Goal: Task Accomplishment & Management: Use online tool/utility

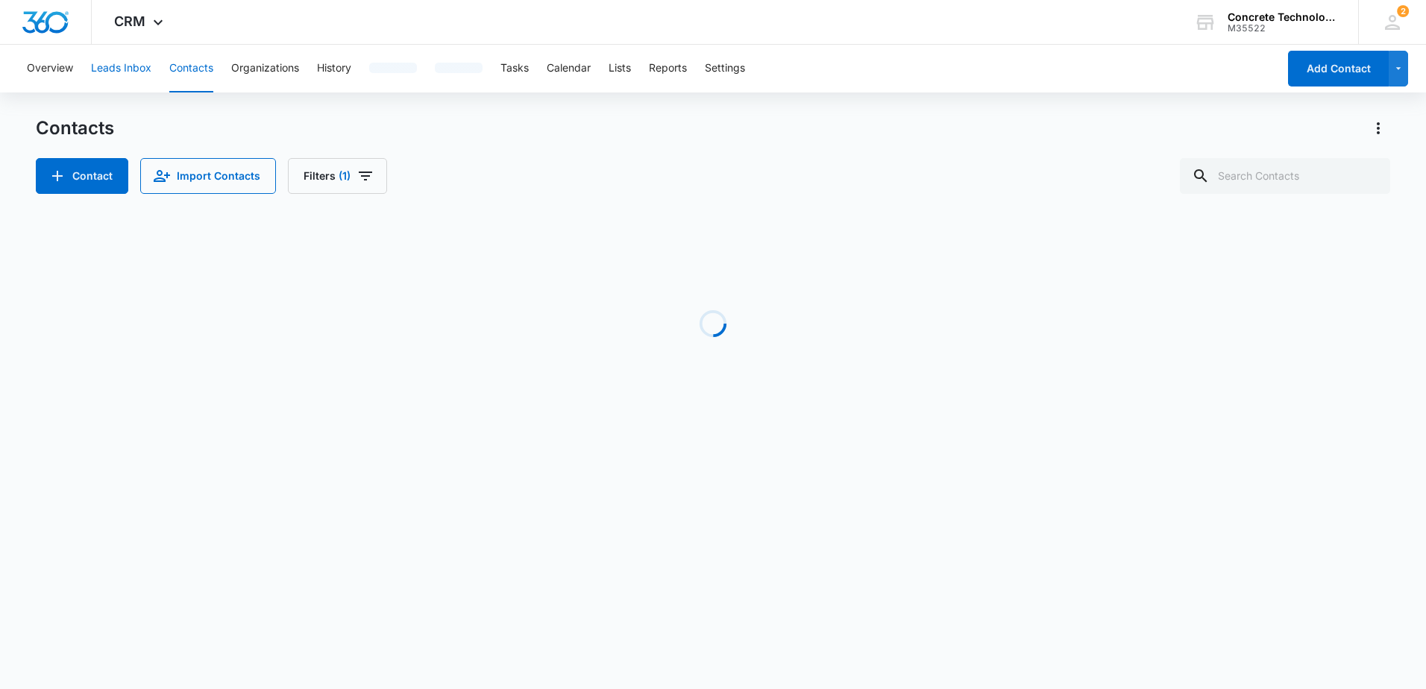
click at [122, 65] on button "Leads Inbox" at bounding box center [121, 69] width 60 height 48
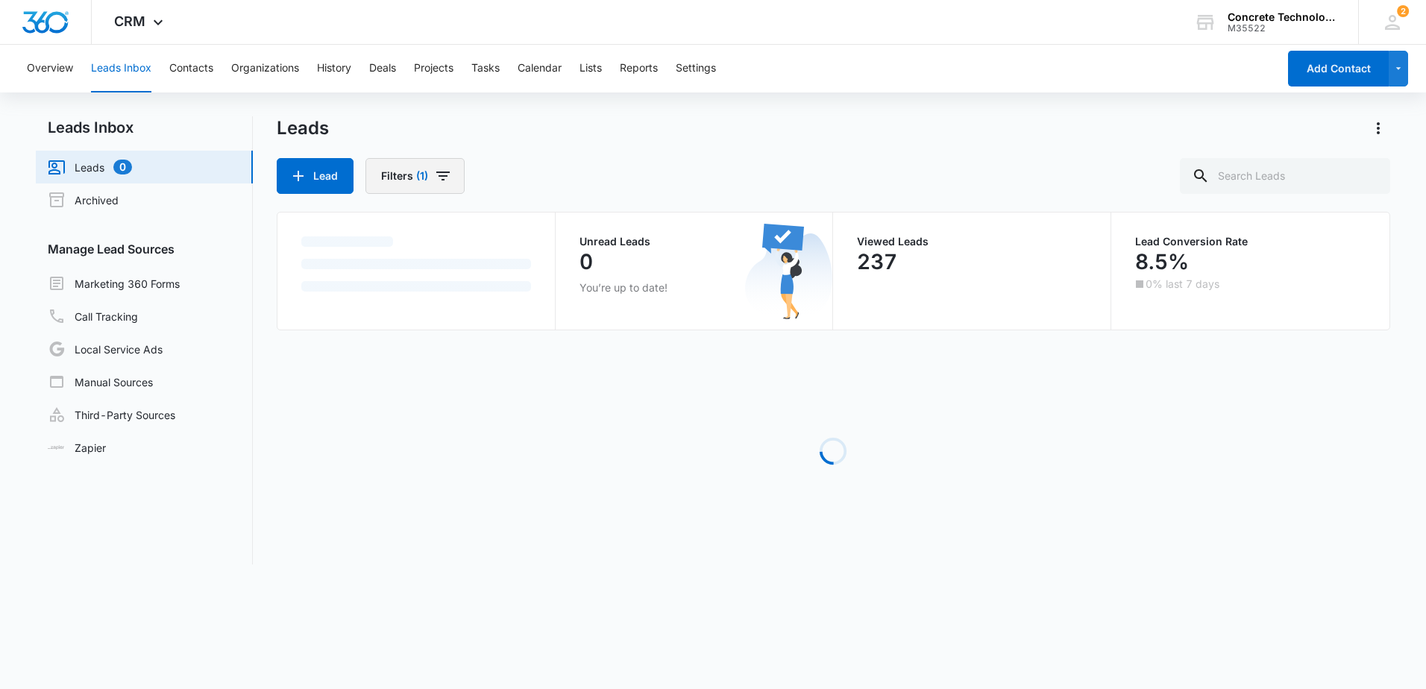
click at [445, 177] on icon "Filters" at bounding box center [442, 176] width 13 height 9
click at [541, 228] on icon "Show Assigned To filters" at bounding box center [544, 230] width 18 height 18
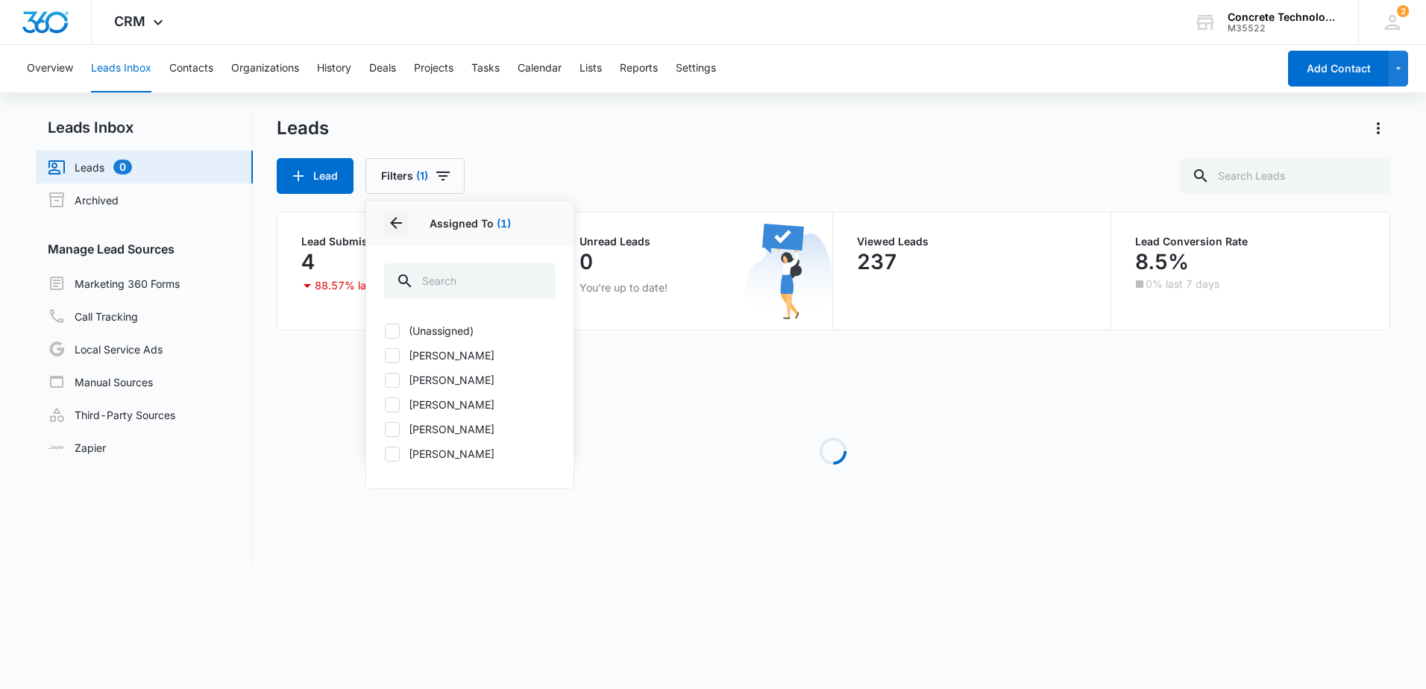
click at [395, 222] on icon "Back" at bounding box center [396, 223] width 12 height 12
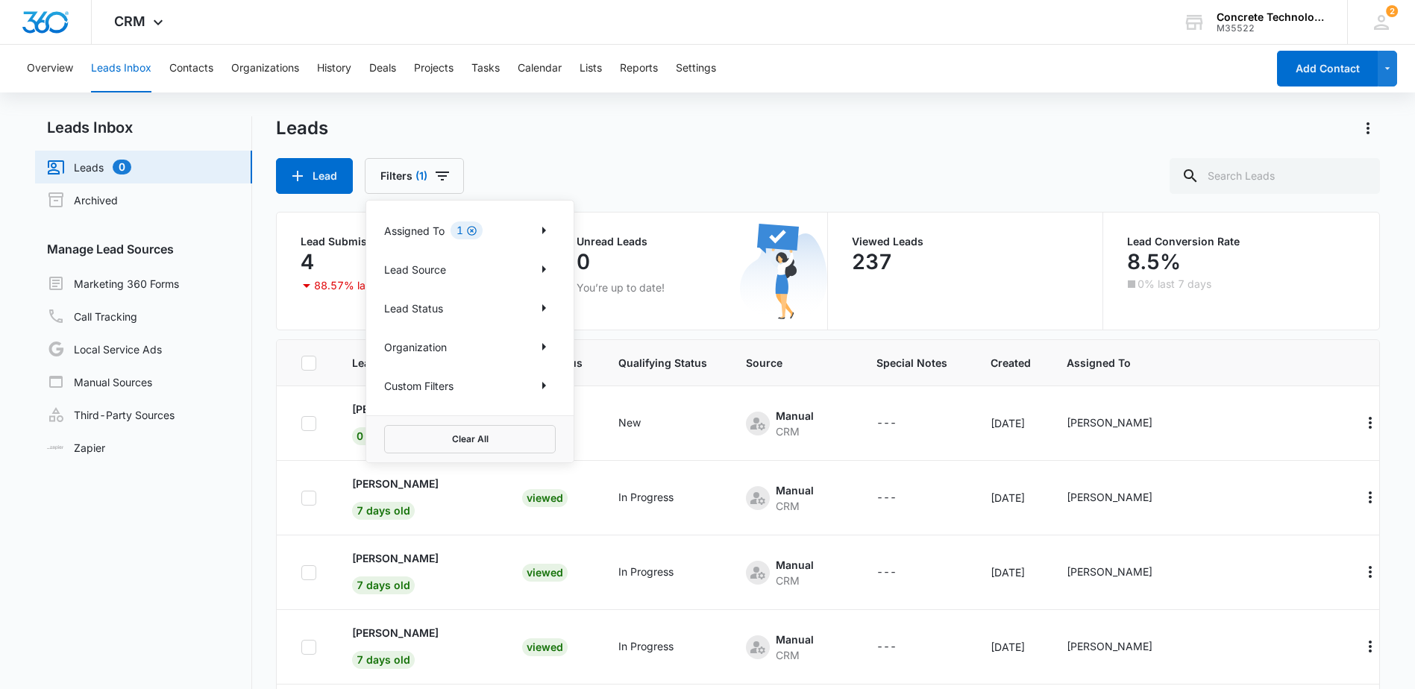
click at [473, 232] on icon "Clear" at bounding box center [472, 231] width 10 height 10
click at [705, 177] on div "Lead Filters Assigned To Lead Source Lead Status Organization Custom Filters Cl…" at bounding box center [827, 176] width 1103 height 36
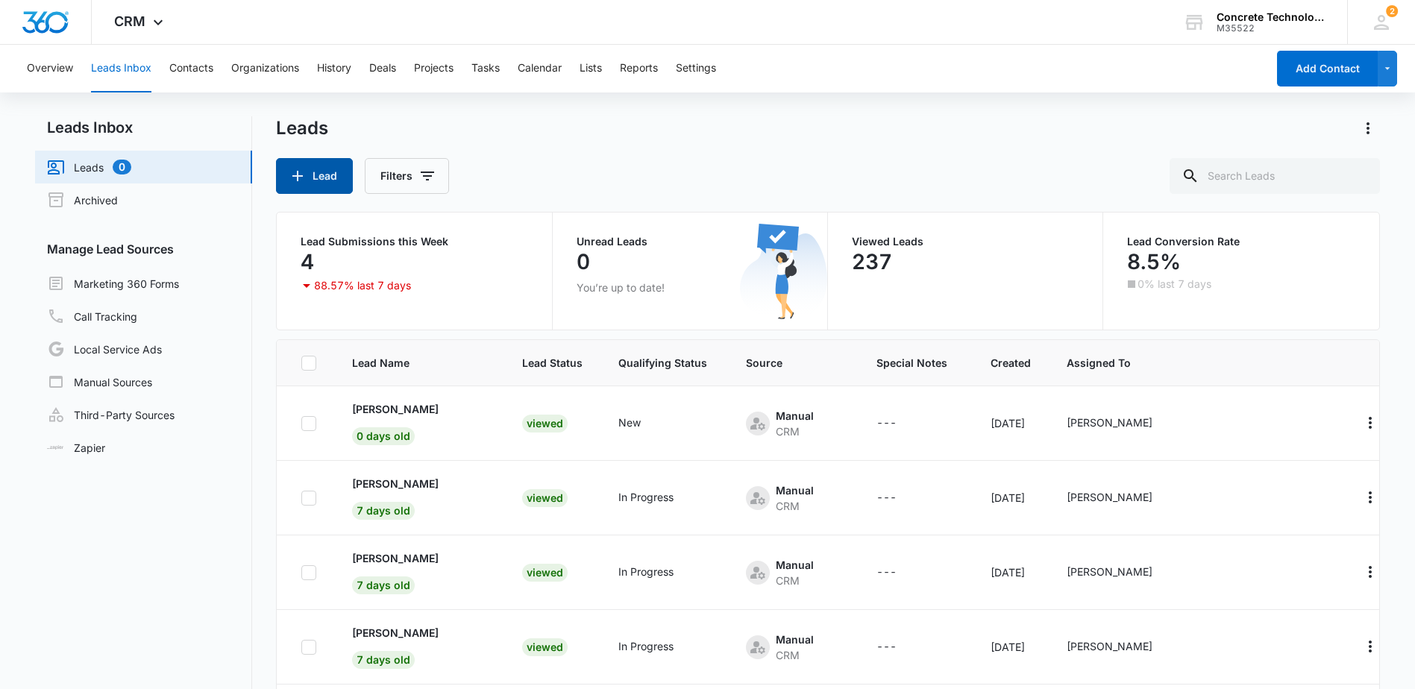
click at [317, 177] on button "Lead" at bounding box center [314, 176] width 77 height 36
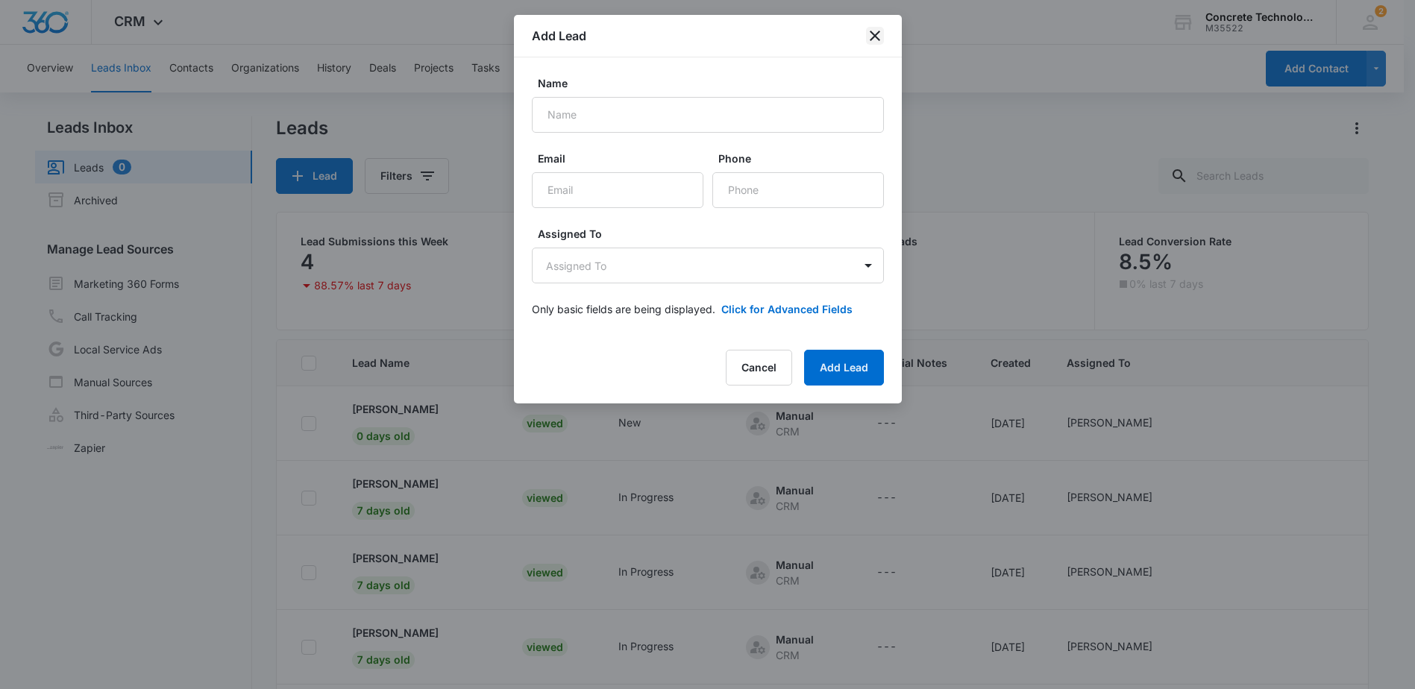
click at [878, 38] on icon "close" at bounding box center [875, 36] width 18 height 18
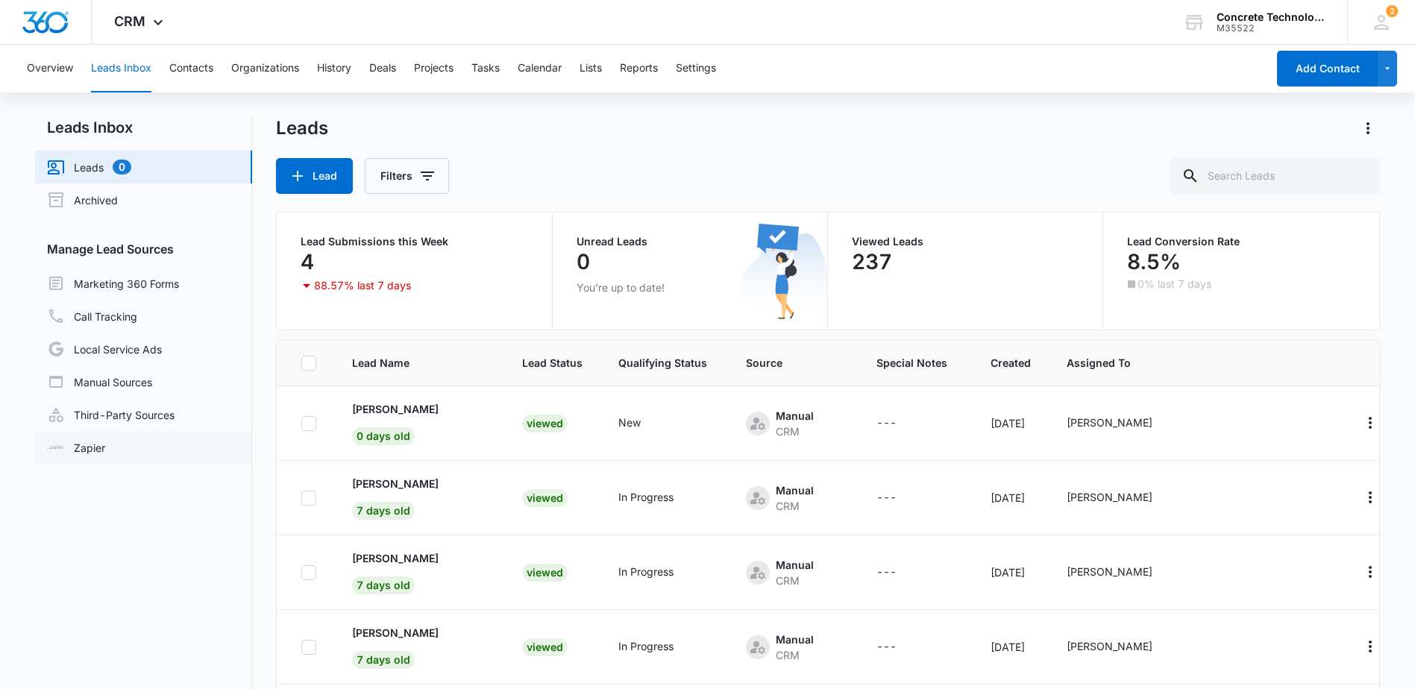
click at [101, 453] on link "Zapier" at bounding box center [76, 448] width 58 height 16
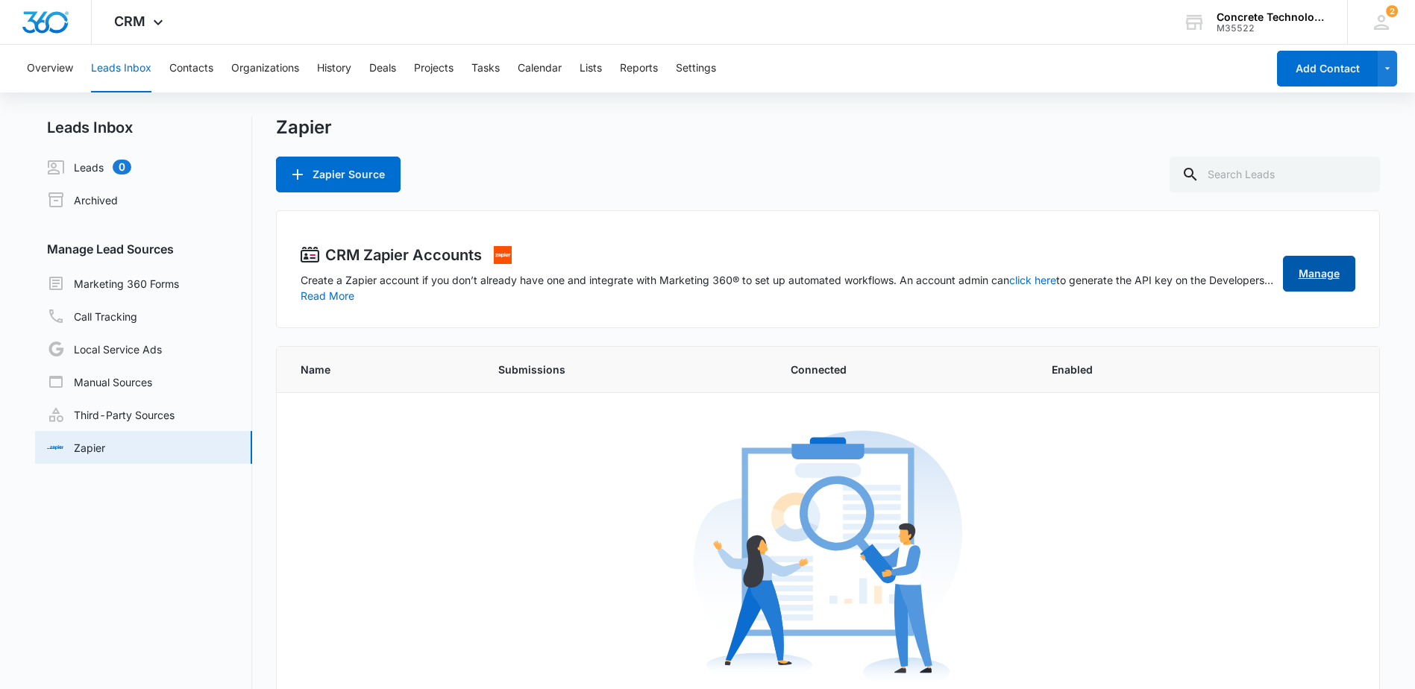
click at [1339, 278] on link "Manage" at bounding box center [1319, 274] width 72 height 36
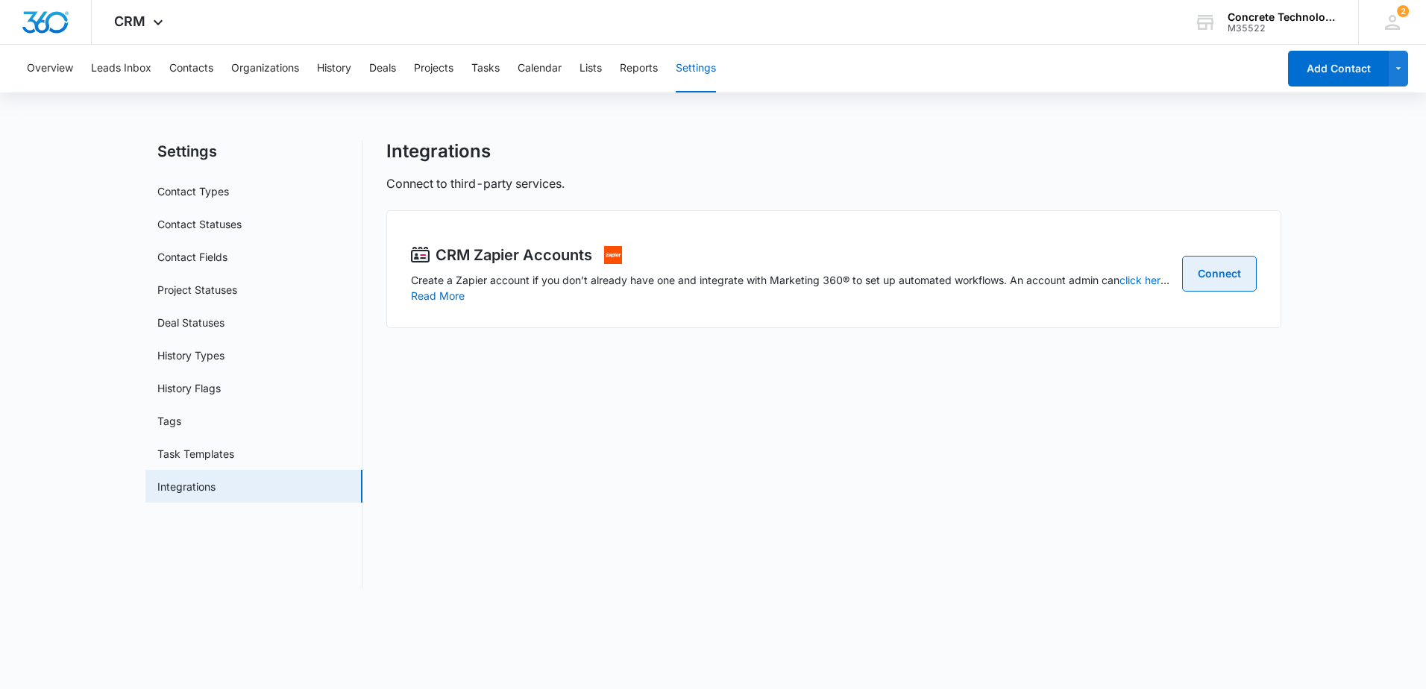
click at [1230, 279] on link "Connect" at bounding box center [1219, 274] width 75 height 36
click at [130, 73] on button "Leads Inbox" at bounding box center [121, 69] width 60 height 48
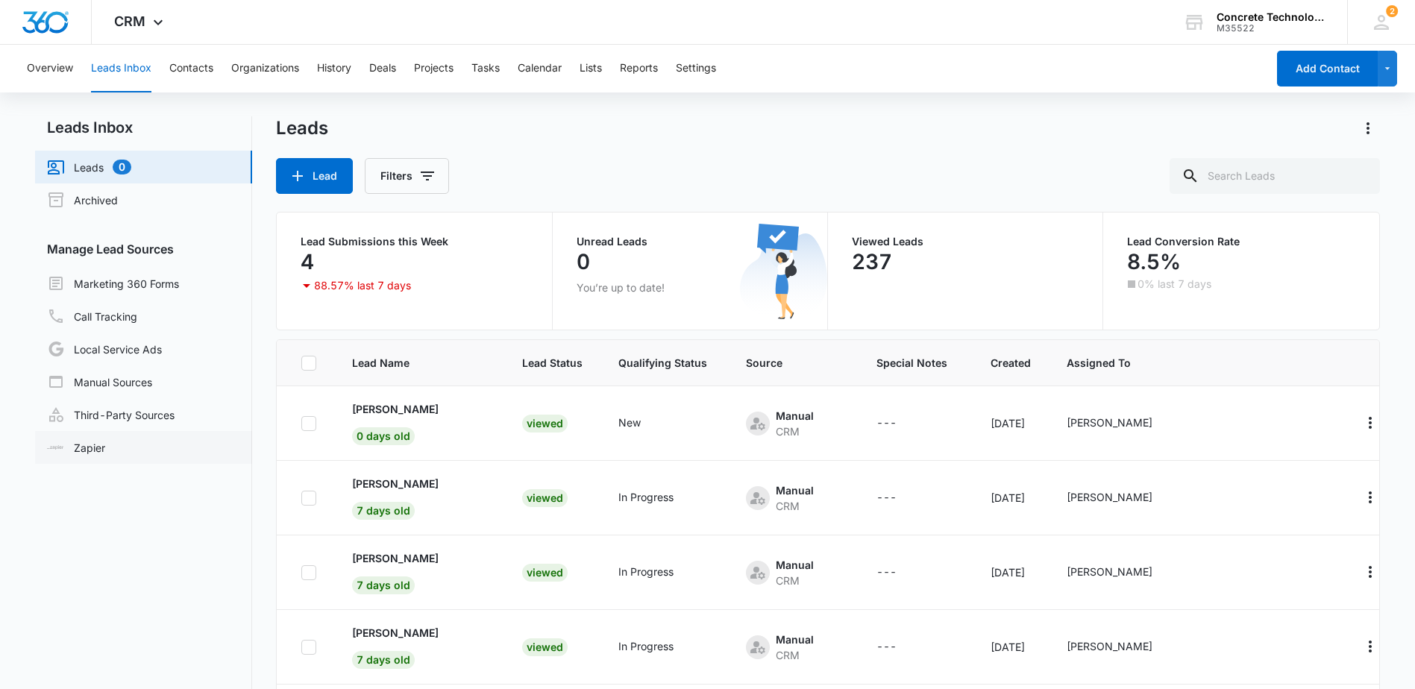
click at [92, 447] on link "Zapier" at bounding box center [76, 448] width 58 height 16
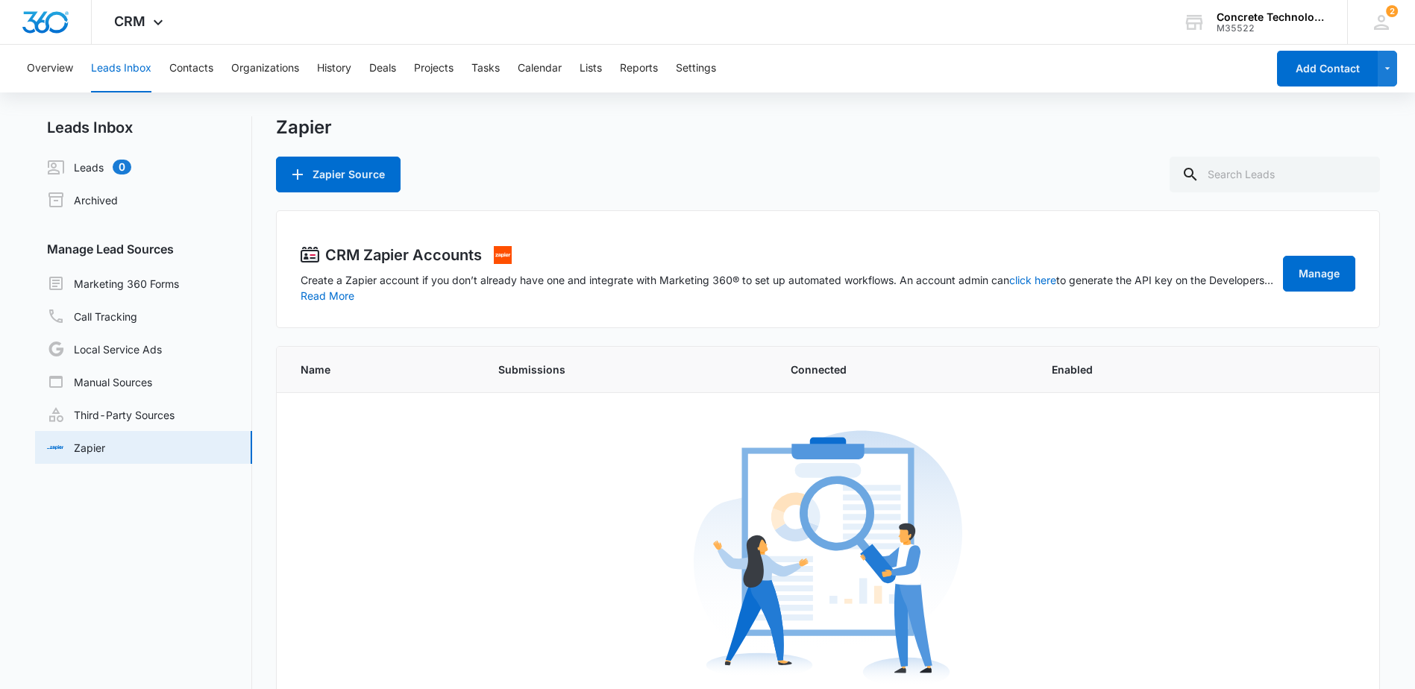
click at [123, 69] on button "Leads Inbox" at bounding box center [121, 69] width 60 height 48
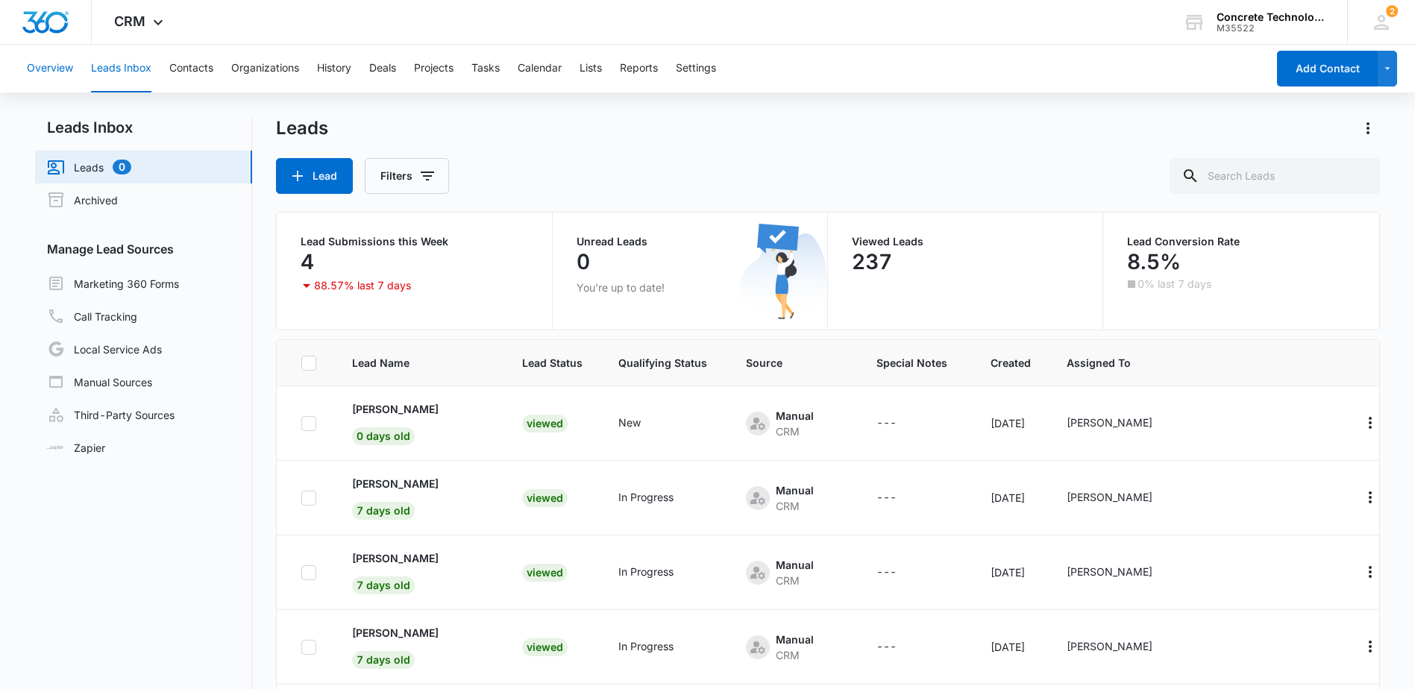
click at [56, 68] on button "Overview" at bounding box center [50, 69] width 46 height 48
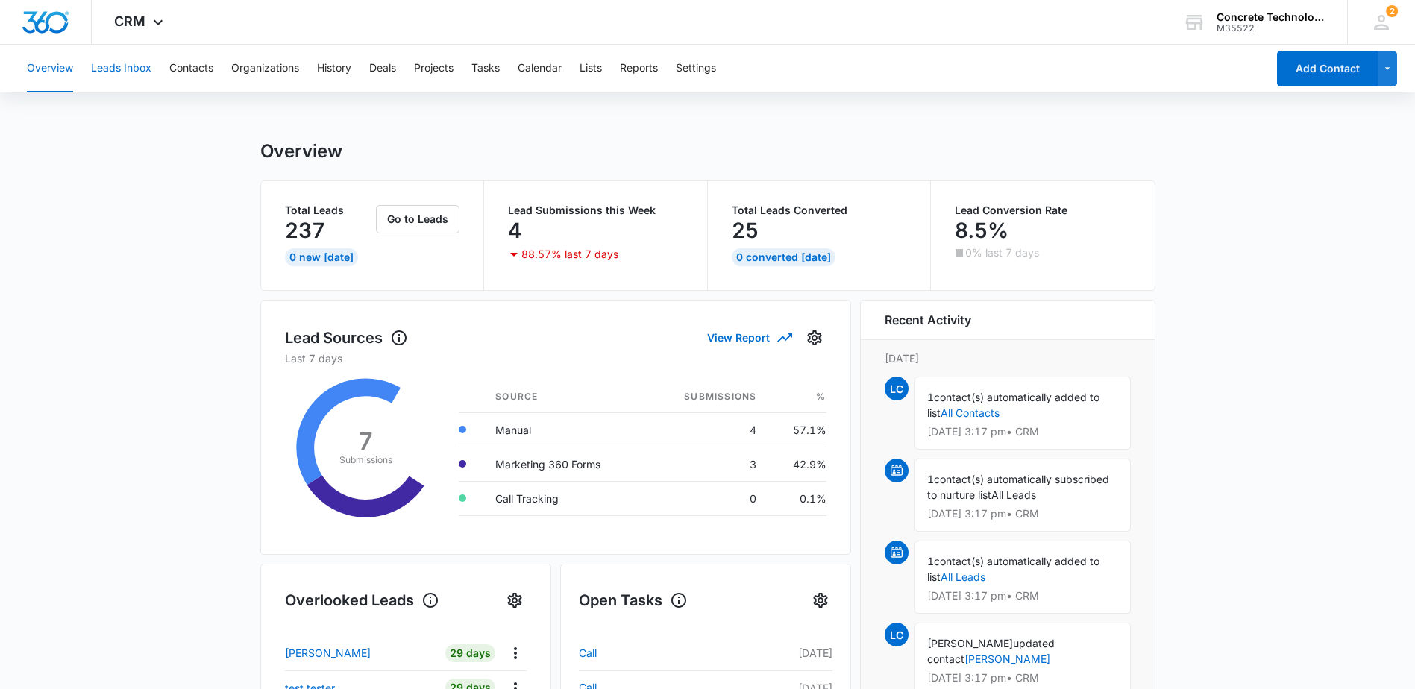
click at [130, 59] on button "Leads Inbox" at bounding box center [121, 69] width 60 height 48
